Goal: Information Seeking & Learning: Learn about a topic

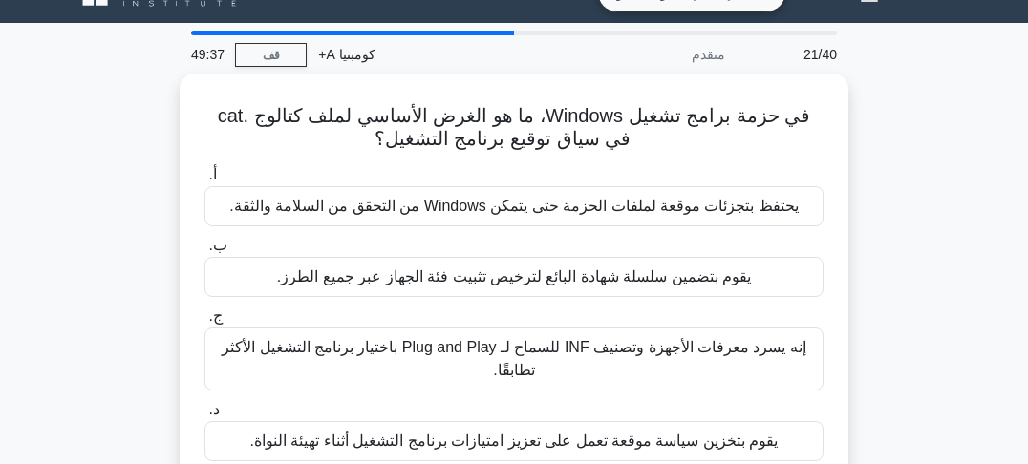
scroll to position [76, 0]
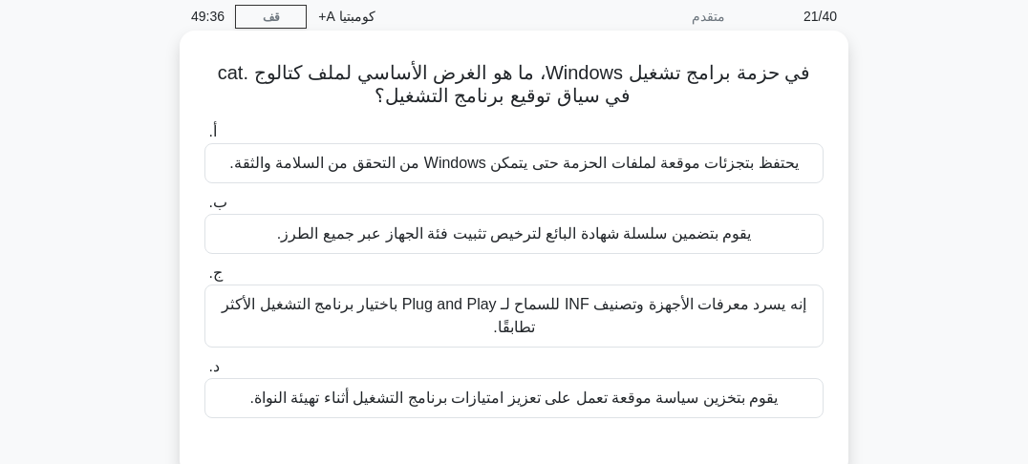
click at [720, 84] on font "في حزمة برامج تشغيل Windows، ما هو الغرض الأساسي لملف كتالوج .cat في سياق توقيع…" at bounding box center [515, 84] width 594 height 44
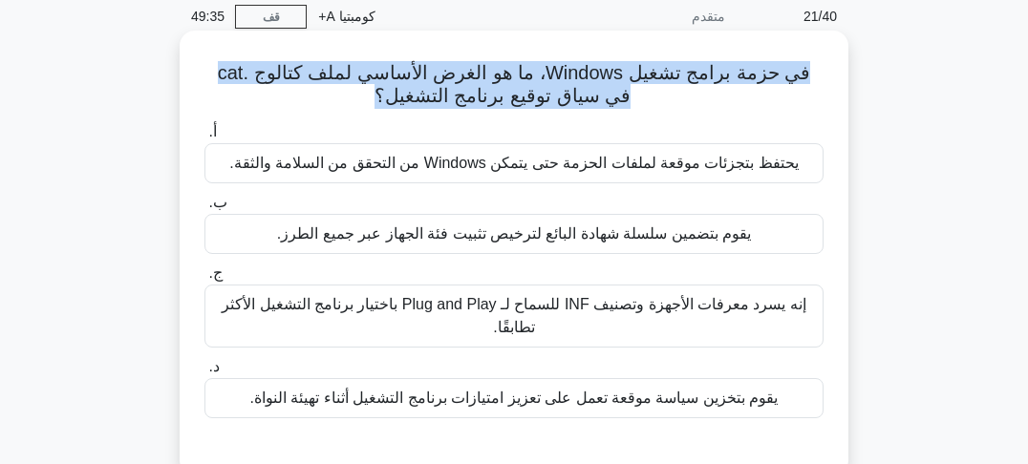
click at [720, 84] on font "في حزمة برامج تشغيل Windows، ما هو الغرض الأساسي لملف كتالوج .cat في سياق توقيع…" at bounding box center [515, 84] width 594 height 44
click at [835, 88] on div "في حزمة برامج تشغيل Windows، ما هو الغرض الأساسي لملف كتالوج .cat في سياق توقيع…" at bounding box center [514, 253] width 654 height 430
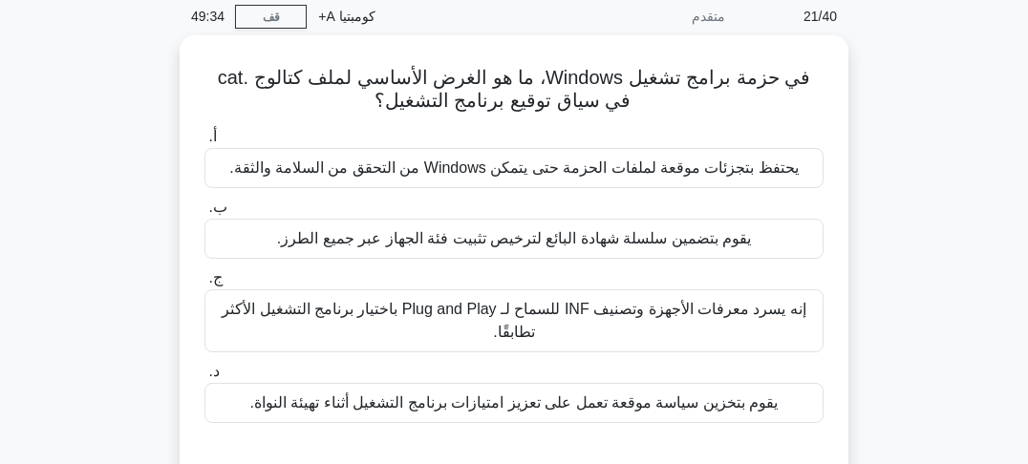
click at [875, 96] on div "في حزمة برامج تشغيل Windows، ما هو الغرض الأساسي لملف كتالوج .cat في سياق توقيع…" at bounding box center [514, 269] width 918 height 468
drag, startPoint x: 876, startPoint y: 98, endPoint x: 883, endPoint y: 120, distance: 23.0
click at [876, 99] on div "في حزمة برامج تشغيل Windows، ما هو الغرض الأساسي لملف كتالوج .cat في سياق توقيع…" at bounding box center [514, 269] width 918 height 468
click at [883, 121] on div "في حزمة برامج تشغيل Windows، ما هو الغرض الأساسي لملف كتالوج .cat في سياق توقيع…" at bounding box center [514, 269] width 918 height 468
drag, startPoint x: 885, startPoint y: 126, endPoint x: 886, endPoint y: 140, distance: 14.4
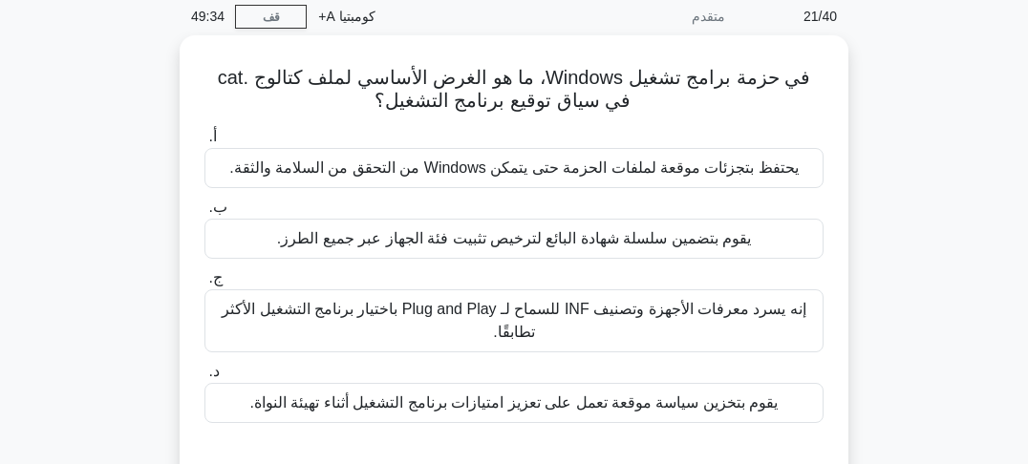
click at [885, 126] on div "في حزمة برامج تشغيل Windows، ما هو الغرض الأساسي لملف كتالوج .cat في سياق توقيع…" at bounding box center [514, 269] width 918 height 468
click at [886, 141] on div "في حزمة برامج تشغيل Windows، ما هو الغرض الأساسي لملف كتالوج .cat في سياق توقيع…" at bounding box center [514, 269] width 918 height 468
click at [887, 149] on div "في حزمة برامج تشغيل Windows، ما هو الغرض الأساسي لملف كتالوج .cat في سياق توقيع…" at bounding box center [514, 269] width 918 height 468
click at [887, 155] on div "في حزمة برامج تشغيل Windows، ما هو الغرض الأساسي لملف كتالوج .cat في سياق توقيع…" at bounding box center [514, 269] width 918 height 468
click at [889, 164] on div "في حزمة برامج تشغيل Windows، ما هو الغرض الأساسي لملف كتالوج .cat في سياق توقيع…" at bounding box center [514, 269] width 918 height 468
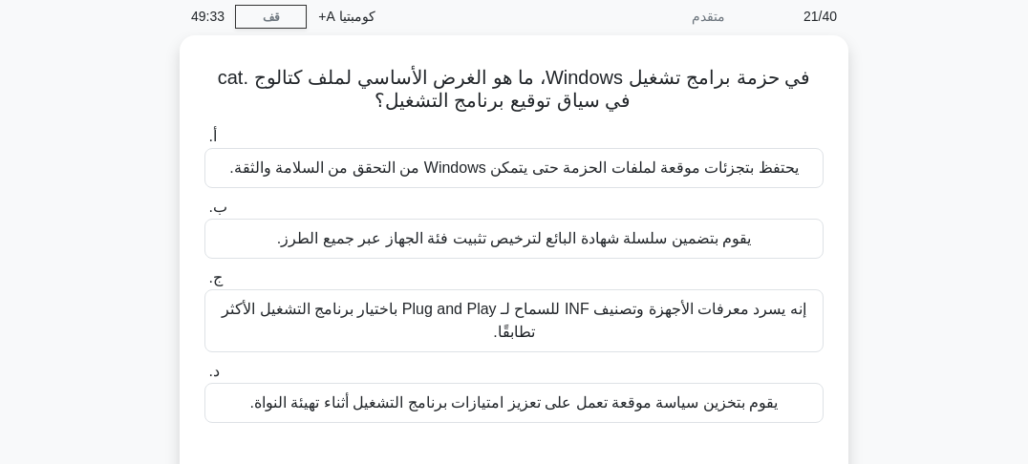
click at [889, 170] on div "في حزمة برامج تشغيل Windows، ما هو الغرض الأساسي لملف كتالوج .cat في سياق توقيع…" at bounding box center [514, 269] width 918 height 468
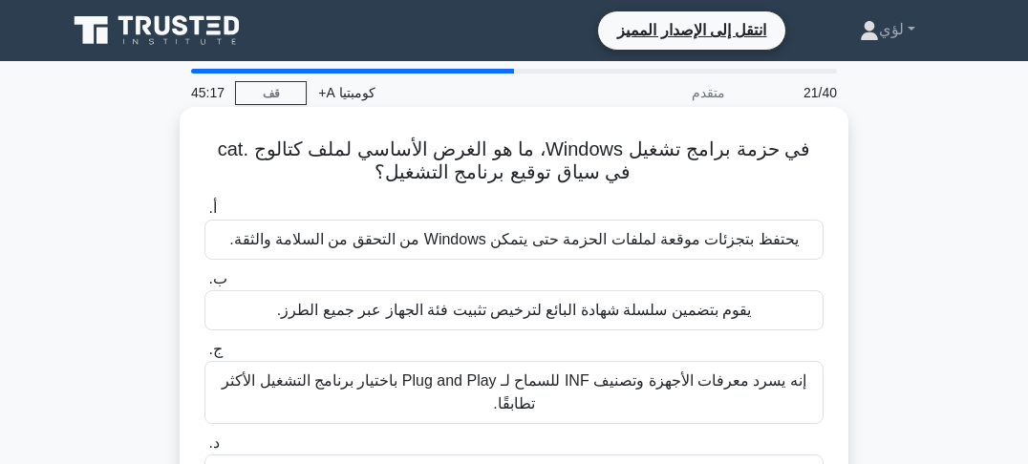
click at [716, 154] on font "في حزمة برامج تشغيل Windows، ما هو الغرض الأساسي لملف كتالوج .cat في سياق توقيع…" at bounding box center [515, 161] width 594 height 44
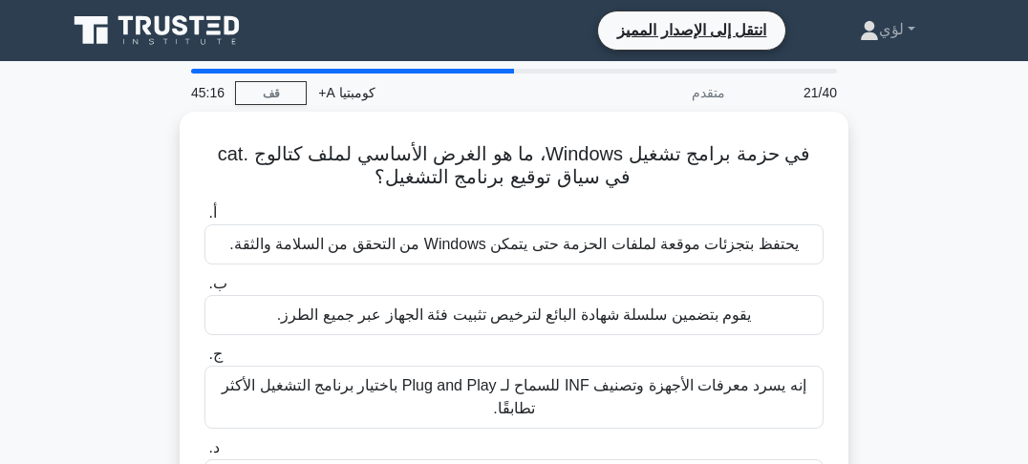
click at [863, 176] on div "في حزمة برامج تشغيل Windows، ما هو الغرض الأساسي لملف كتالوج .cat في سياق توقيع…" at bounding box center [514, 346] width 918 height 468
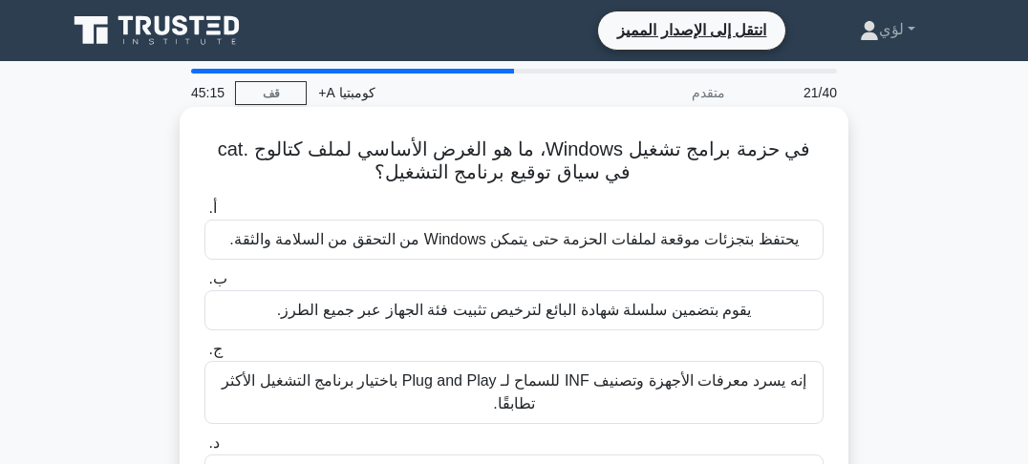
click at [839, 156] on div "في حزمة برامج تشغيل Windows، ما هو الغرض الأساسي لملف كتالوج .cat في سياق توقيع…" at bounding box center [514, 330] width 654 height 430
